Goal: Transaction & Acquisition: Purchase product/service

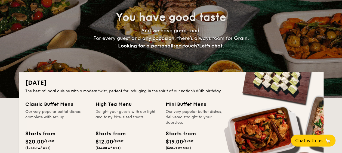
scroll to position [109, 0]
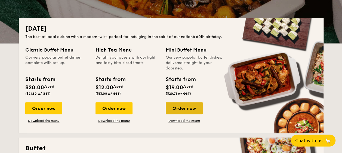
click at [186, 113] on div "Order now" at bounding box center [184, 109] width 37 height 12
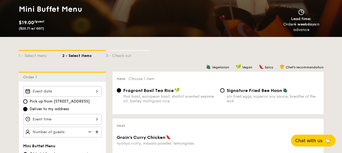
scroll to position [136, 0]
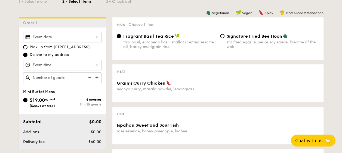
click at [94, 76] on img at bounding box center [97, 78] width 8 height 10
type input "10 guests"
click at [222, 35] on input "Signature Fried Bee Hoon stir fried eggs, superior soy sauce, breathe of the wok" at bounding box center [222, 36] width 4 height 4
radio input "true"
click at [70, 38] on div at bounding box center [62, 37] width 78 height 11
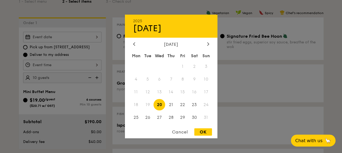
click at [107, 23] on div at bounding box center [171, 76] width 342 height 153
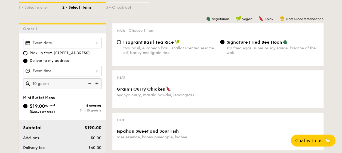
scroll to position [163, 0]
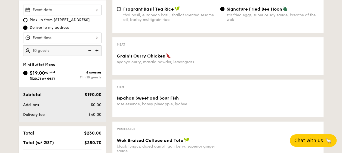
click at [307, 139] on span "Chat with us" at bounding box center [308, 140] width 29 height 5
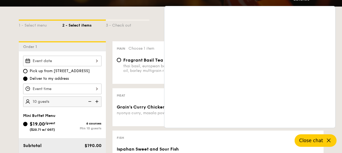
scroll to position [82, 0]
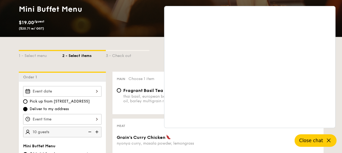
click at [150, 51] on div "1 - Select menu 2 - Select items 3 - Check out" at bounding box center [171, 54] width 305 height 9
click at [327, 142] on icon at bounding box center [328, 141] width 7 height 7
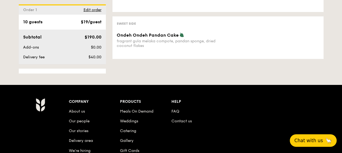
scroll to position [408, 0]
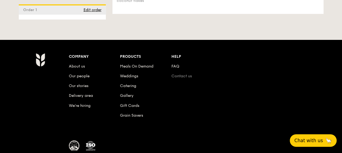
click at [188, 77] on link "Contact us" at bounding box center [181, 76] width 20 height 5
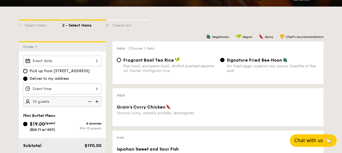
scroll to position [0, 0]
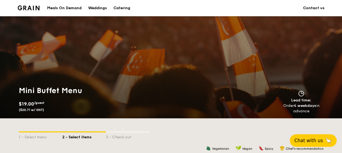
drag, startPoint x: 66, startPoint y: 8, endPoint x: 70, endPoint y: 14, distance: 7.1
click at [66, 8] on div "Meals On Demand" at bounding box center [64, 8] width 35 height 16
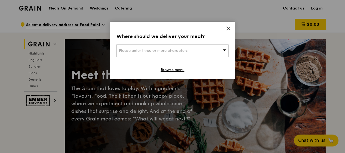
click at [209, 48] on div "Please enter three or more characters" at bounding box center [172, 51] width 112 height 13
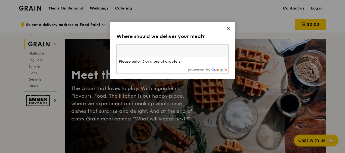
click at [176, 50] on input "search" at bounding box center [173, 51] width 112 height 12
click at [227, 27] on icon at bounding box center [228, 28] width 3 height 3
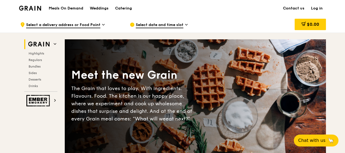
click at [181, 26] on span "Select date and time slot" at bounding box center [160, 25] width 48 height 6
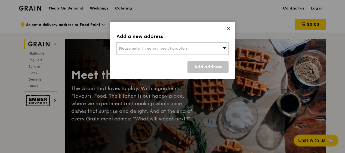
click at [180, 48] on span "Please enter three or more characters" at bounding box center [153, 48] width 69 height 5
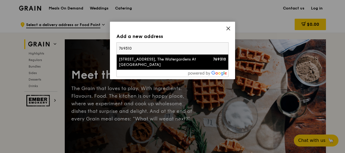
type input "769310"
click at [145, 60] on div "[STREET_ADDRESS], The Watergardens At [GEOGRAPHIC_DATA]" at bounding box center [159, 62] width 81 height 11
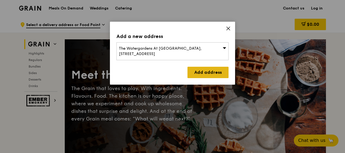
click at [205, 68] on link "Add address" at bounding box center [207, 72] width 41 height 11
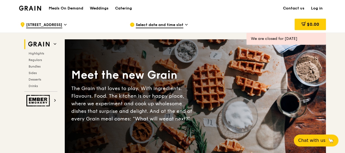
click at [167, 26] on span "Select date and time slot" at bounding box center [160, 25] width 48 height 6
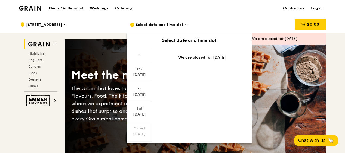
click at [143, 113] on div "[DATE]" at bounding box center [139, 114] width 24 height 5
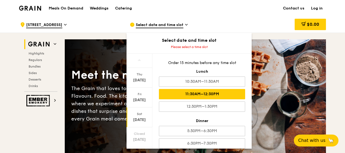
click at [216, 96] on div "11:30AM–12:30PM" at bounding box center [202, 94] width 86 height 10
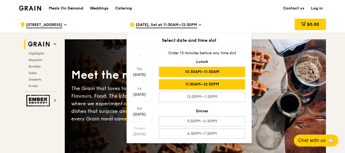
scroll to position [5, 0]
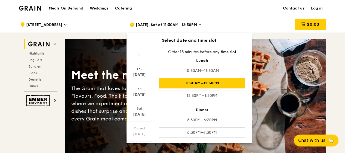
click at [243, 15] on div "Meals On Demand Weddings Catering Contact us Log in" at bounding box center [172, 8] width 307 height 17
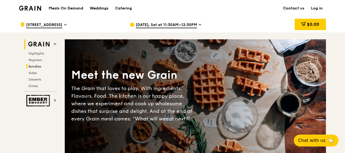
click at [34, 66] on span "Bundles" at bounding box center [35, 67] width 13 height 4
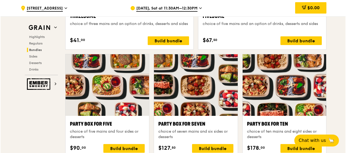
scroll to position [1077, 0]
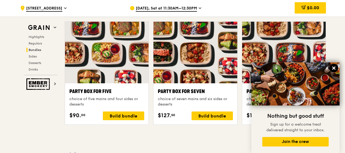
click at [334, 68] on icon at bounding box center [333, 68] width 3 height 3
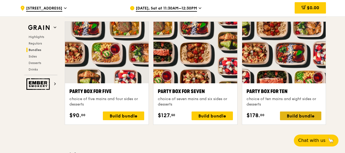
click at [307, 115] on div "Build bundle" at bounding box center [300, 116] width 41 height 9
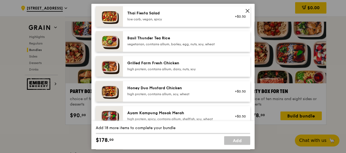
scroll to position [109, 0]
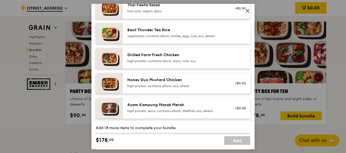
click at [247, 10] on icon at bounding box center [247, 10] width 3 height 3
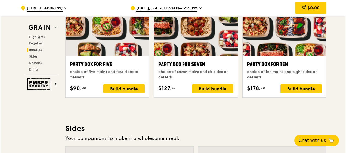
scroll to position [1077, 0]
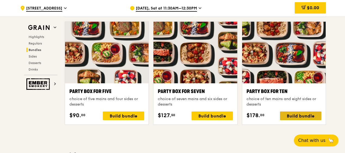
click at [293, 115] on div "Build bundle" at bounding box center [300, 116] width 41 height 9
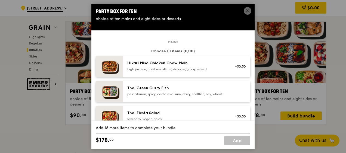
scroll to position [0, 0]
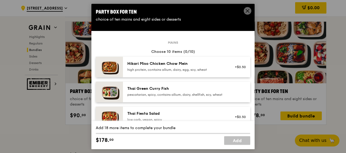
click at [113, 66] on img at bounding box center [109, 67] width 27 height 21
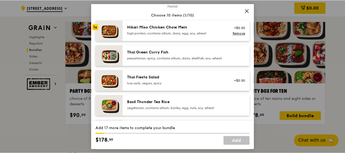
scroll to position [54, 0]
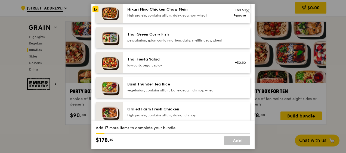
click at [248, 9] on icon at bounding box center [247, 10] width 5 height 5
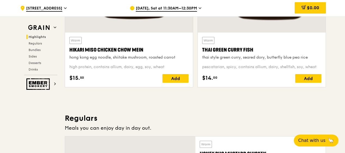
scroll to position [179, 0]
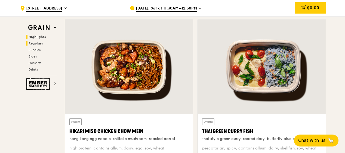
click at [38, 44] on span "Regulars" at bounding box center [36, 44] width 14 height 4
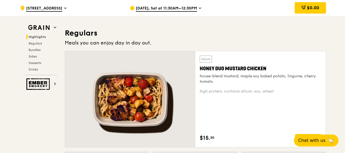
scroll to position [352, 0]
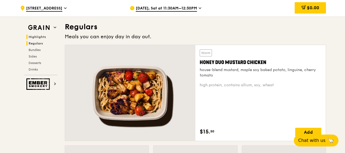
click at [40, 37] on span "Highlights" at bounding box center [37, 37] width 17 height 4
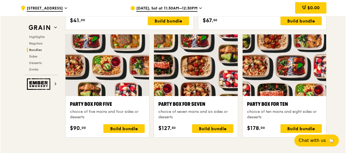
scroll to position [1071, 0]
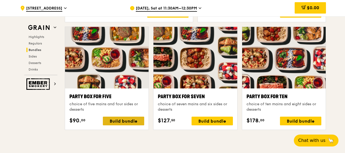
click at [122, 118] on div "Build bundle" at bounding box center [123, 121] width 41 height 9
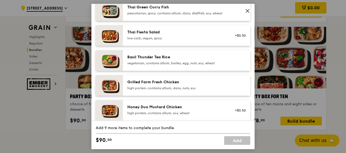
scroll to position [109, 0]
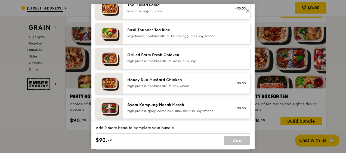
click at [107, 60] on img at bounding box center [109, 58] width 27 height 21
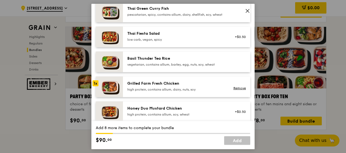
scroll to position [54, 0]
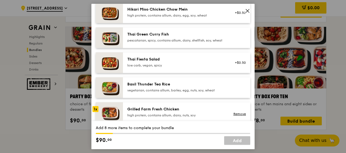
click at [113, 92] on img at bounding box center [109, 88] width 27 height 21
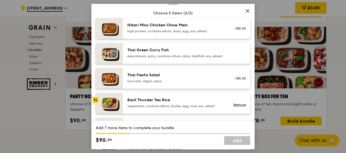
scroll to position [27, 0]
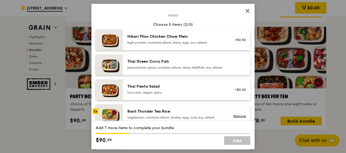
click at [115, 41] on img at bounding box center [109, 40] width 27 height 21
click at [115, 69] on img at bounding box center [109, 65] width 27 height 21
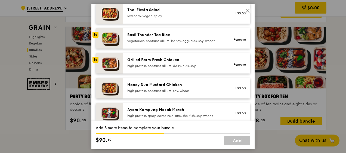
scroll to position [136, 0]
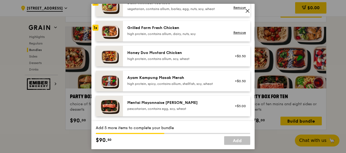
click at [111, 111] on img at bounding box center [109, 106] width 27 height 21
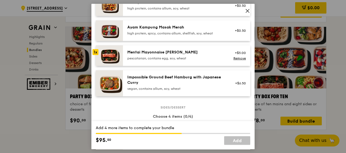
scroll to position [218, 0]
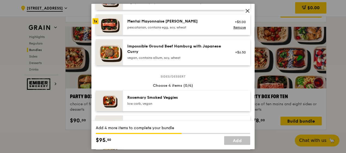
click at [118, 57] on img at bounding box center [109, 52] width 27 height 26
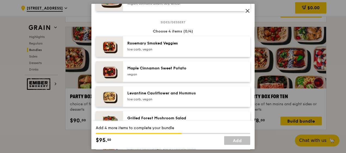
scroll to position [299, 0]
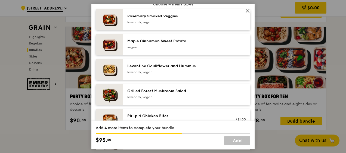
click at [113, 75] on img at bounding box center [109, 69] width 27 height 21
click at [113, 101] on img at bounding box center [109, 94] width 27 height 21
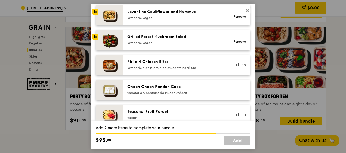
click at [116, 71] on img at bounding box center [109, 65] width 27 height 21
click at [114, 91] on img at bounding box center [109, 90] width 27 height 21
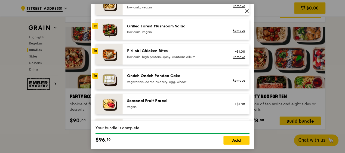
scroll to position [381, 0]
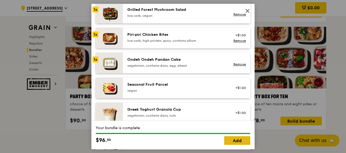
click at [231, 140] on link "Add" at bounding box center [237, 141] width 26 height 9
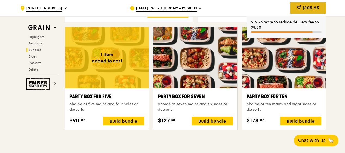
click at [312, 8] on span "$105.95" at bounding box center [310, 7] width 17 height 5
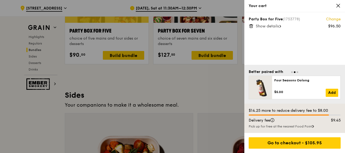
scroll to position [1126, 0]
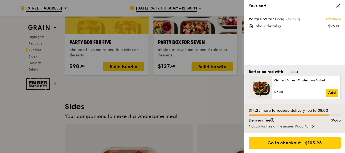
click at [276, 26] on span "Show details" at bounding box center [267, 26] width 23 height 5
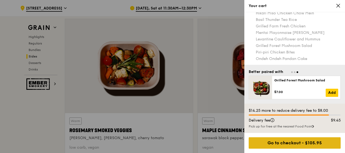
scroll to position [1262, 0]
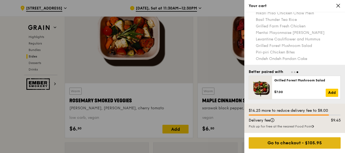
click at [306, 147] on div "Go to checkout - $105.95" at bounding box center [295, 143] width 92 height 11
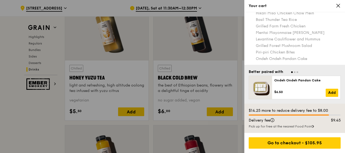
scroll to position [2105, 0]
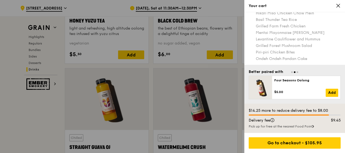
click at [338, 7] on icon at bounding box center [338, 5] width 5 height 5
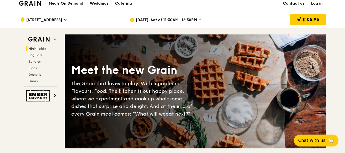
scroll to position [0, 0]
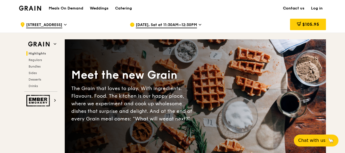
click at [299, 6] on link "Contact us" at bounding box center [294, 8] width 28 height 16
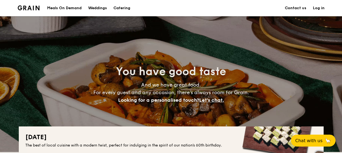
click at [120, 6] on h1 "Catering" at bounding box center [121, 8] width 17 height 16
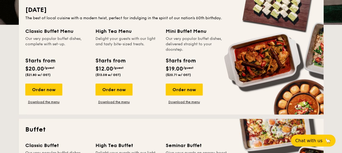
scroll to position [136, 0]
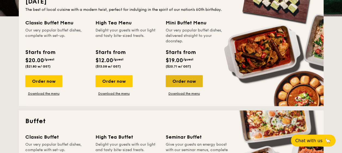
click at [189, 81] on div "Order now" at bounding box center [184, 81] width 37 height 12
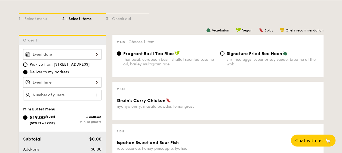
scroll to position [136, 0]
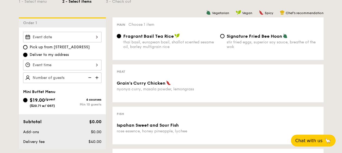
click at [165, 83] on div "Grain's Curry Chicken" at bounding box center [166, 83] width 99 height 5
click at [136, 83] on span "Grain's Curry Chicken" at bounding box center [141, 83] width 49 height 5
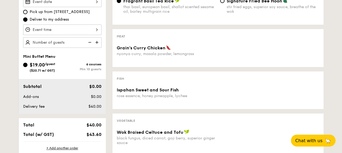
scroll to position [163, 0]
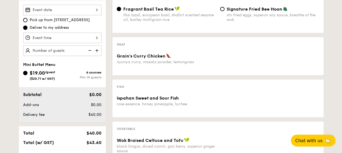
click at [87, 37] on div at bounding box center [62, 38] width 78 height 11
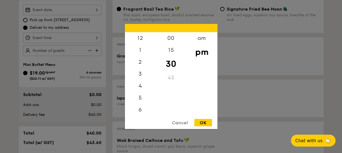
scroll to position [24, 0]
click at [60, 11] on div at bounding box center [171, 76] width 342 height 153
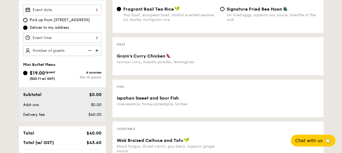
click at [60, 11] on div at bounding box center [171, 76] width 342 height 153
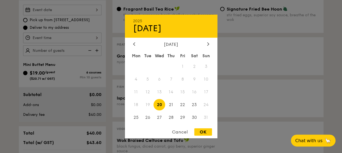
click at [93, 12] on div "2025 Aug 20 August 2025 Mon Tue Wed Thu Fri Sat Sun 1 2 3 4 5 6 7 8 9 10 11 12 …" at bounding box center [62, 10] width 78 height 11
click at [48, 21] on div at bounding box center [171, 76] width 342 height 153
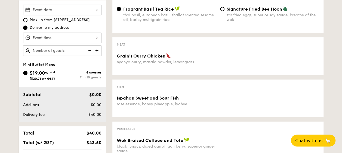
click at [38, 20] on span "Pick up from 5 Burn Road #05-01" at bounding box center [60, 19] width 60 height 5
click at [27, 20] on input "Pick up from 5 Burn Road #05-01" at bounding box center [25, 20] width 4 height 4
radio input "true"
click at [30, 28] on span "Deliver to my address" at bounding box center [49, 27] width 39 height 5
click at [27, 28] on input "Deliver to my address" at bounding box center [25, 28] width 4 height 4
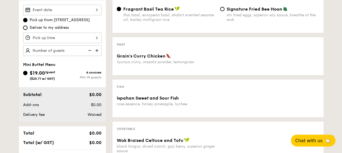
radio input "true"
click at [43, 21] on span "Pick up from 5 Burn Road #05-01" at bounding box center [60, 19] width 60 height 5
click at [27, 21] on input "Pick up from 5 Burn Road #05-01" at bounding box center [25, 20] width 4 height 4
radio input "true"
click at [74, 13] on div at bounding box center [62, 10] width 78 height 11
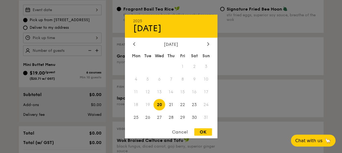
click at [42, 28] on div at bounding box center [171, 76] width 342 height 153
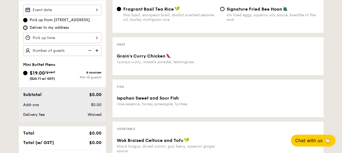
click at [24, 27] on input "Deliver to my address" at bounding box center [25, 28] width 4 height 4
radio input "true"
click at [62, 39] on div at bounding box center [62, 38] width 78 height 11
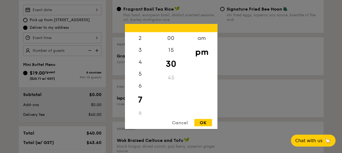
click at [12, 90] on div at bounding box center [171, 76] width 342 height 153
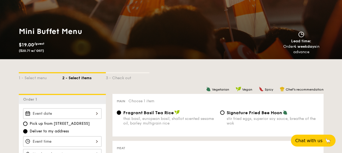
scroll to position [82, 0]
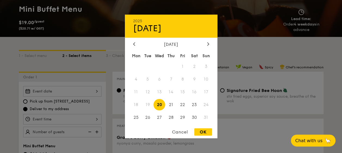
click at [77, 90] on div "2025 Aug 20 August 2025 Mon Tue Wed Thu Fri Sat Sun 1 2 3 4 5 6 7 8 9 10 11 12 …" at bounding box center [62, 91] width 78 height 11
click at [159, 104] on span "20" at bounding box center [159, 105] width 12 height 12
click at [174, 104] on span "21" at bounding box center [171, 105] width 12 height 12
click at [194, 105] on span "23" at bounding box center [195, 105] width 12 height 12
drag, startPoint x: 206, startPoint y: 133, endPoint x: 147, endPoint y: 118, distance: 60.9
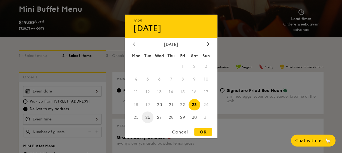
click at [206, 133] on div "OK" at bounding box center [203, 132] width 18 height 7
type input "Aug 23, 2025"
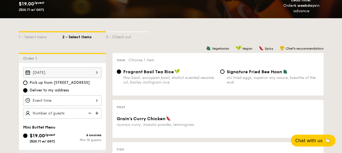
scroll to position [109, 0]
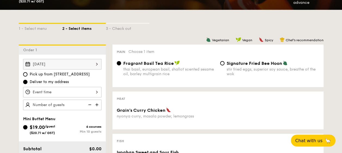
click at [99, 104] on img at bounding box center [97, 105] width 8 height 10
click at [90, 104] on img at bounding box center [89, 105] width 8 height 10
type input "10 guests"
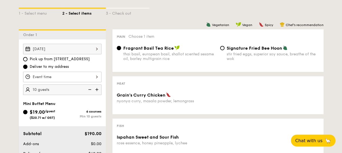
scroll to position [136, 0]
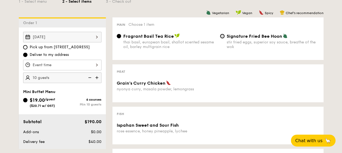
click at [221, 34] on input "Signature Fried Bee Hoon stir fried eggs, superior soy sauce, breathe of the wok" at bounding box center [222, 36] width 4 height 4
radio input "true"
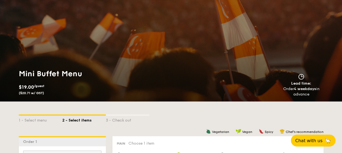
scroll to position [0, 0]
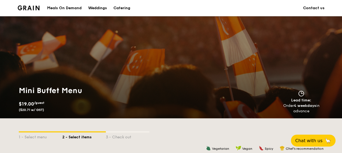
click at [76, 8] on div "Meals On Demand" at bounding box center [64, 8] width 35 height 16
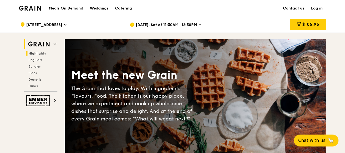
click at [38, 53] on span "Highlights" at bounding box center [37, 54] width 17 height 4
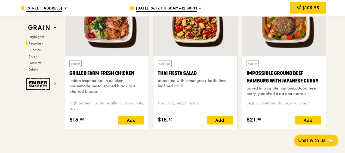
scroll to position [535, 0]
